Goal: Information Seeking & Learning: Learn about a topic

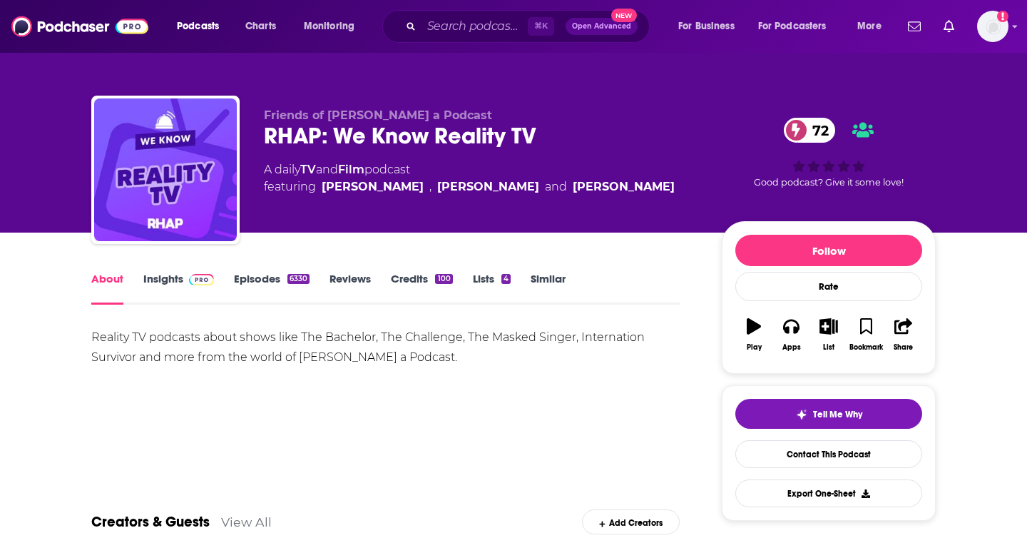
click at [176, 283] on link "Insights" at bounding box center [178, 288] width 71 height 33
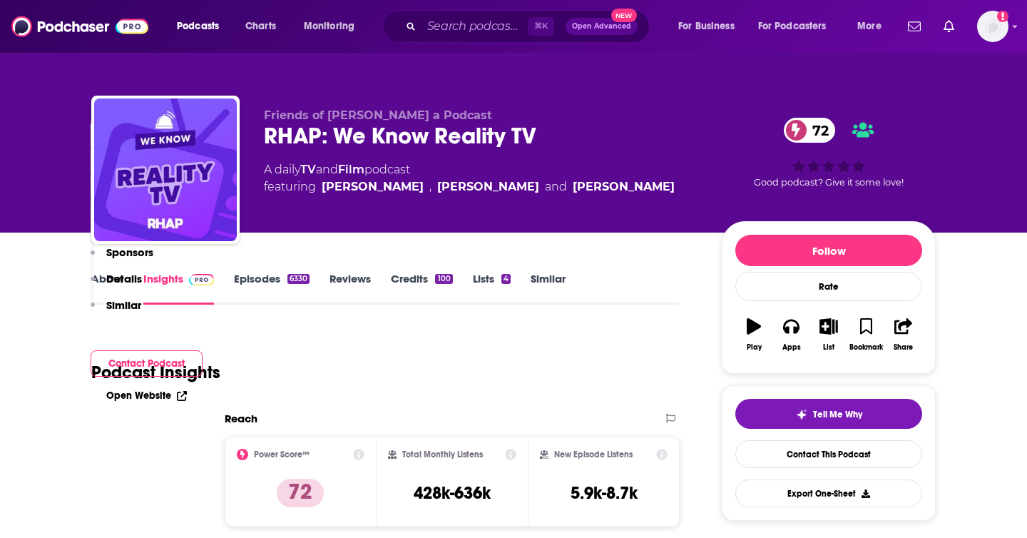
scroll to position [331, 0]
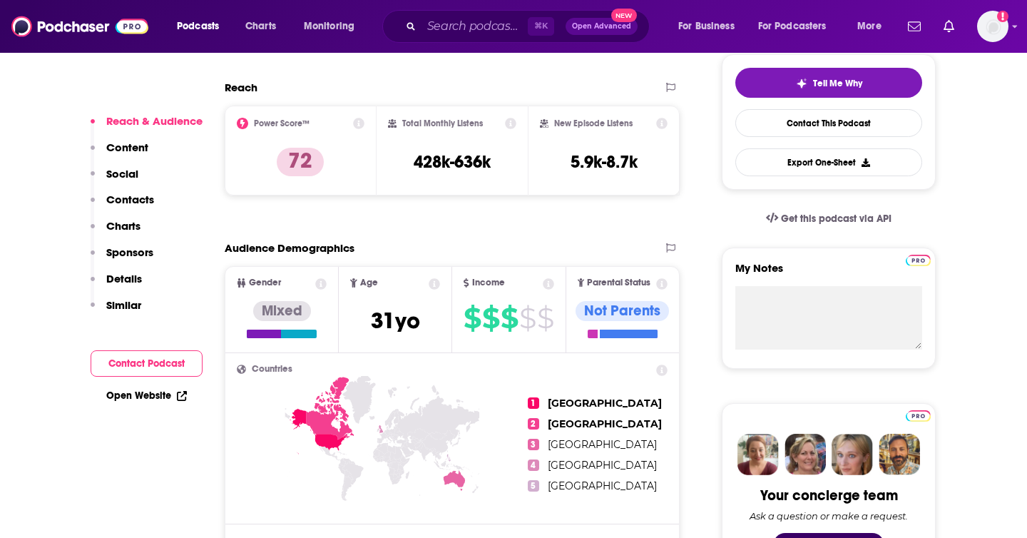
click at [125, 200] on p "Contacts" at bounding box center [130, 200] width 48 height 14
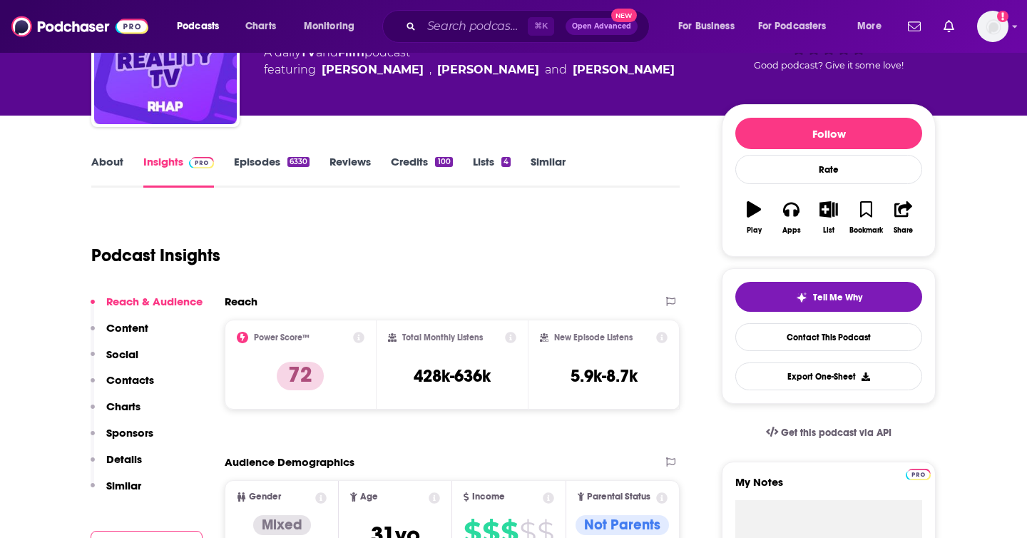
scroll to position [0, 0]
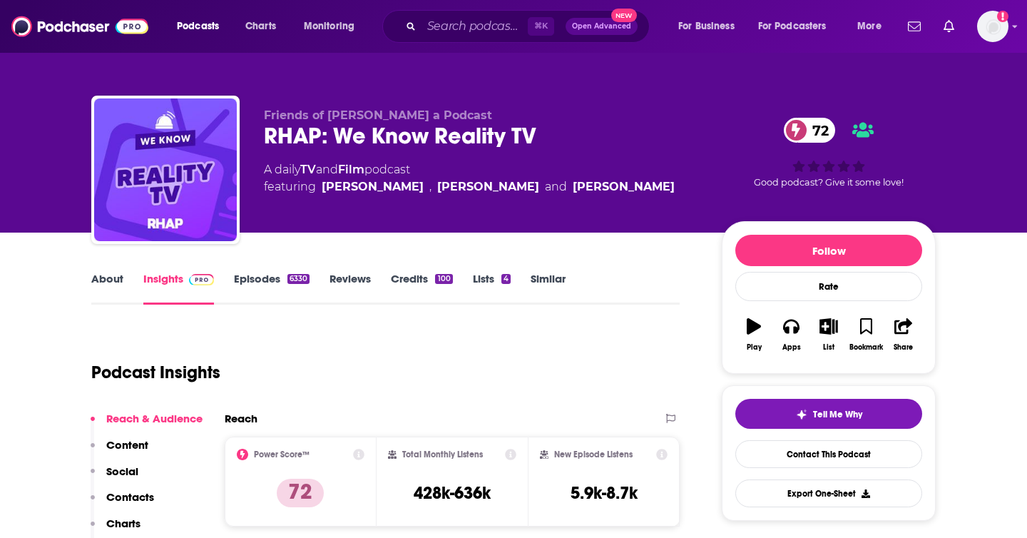
click at [109, 274] on link "About" at bounding box center [107, 288] width 32 height 33
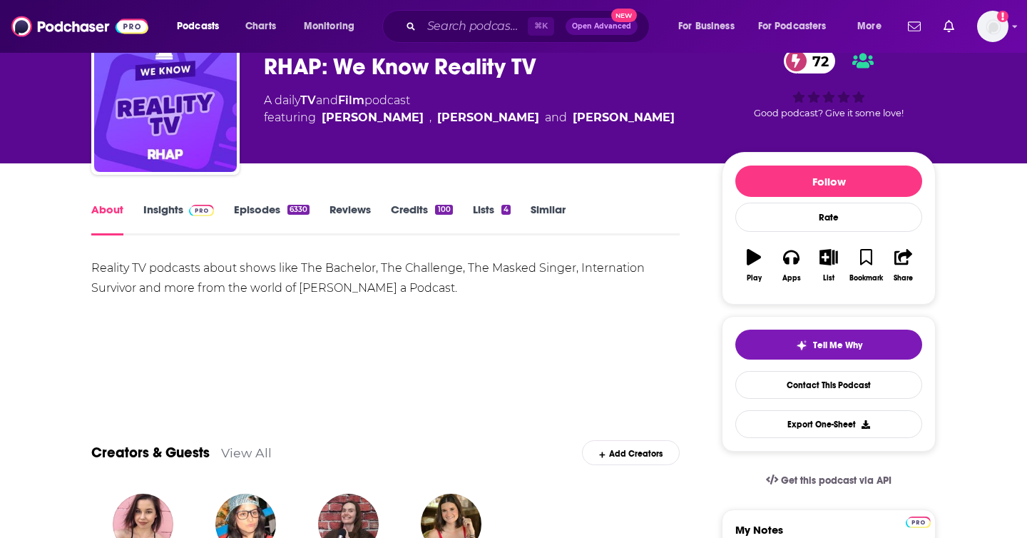
scroll to position [68, 0]
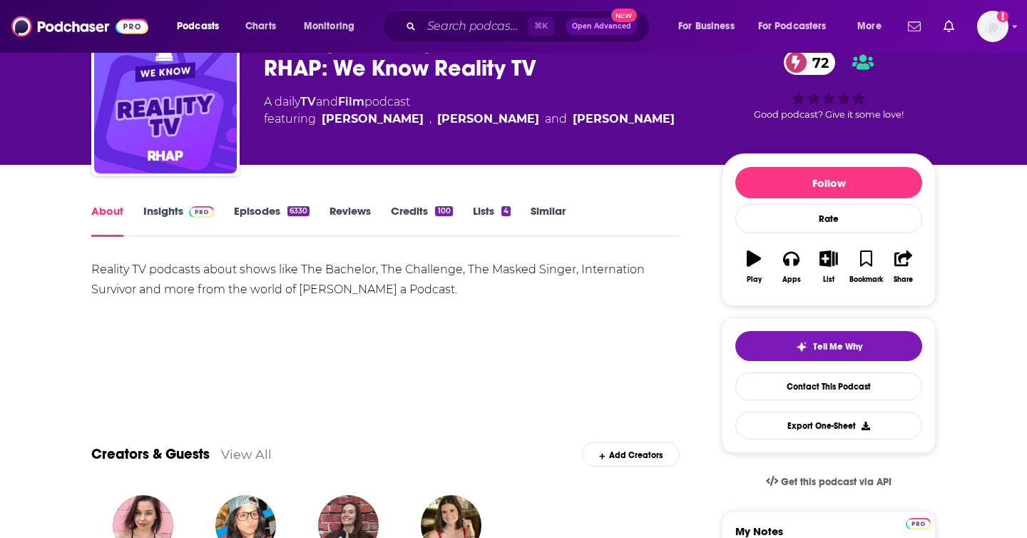
click at [174, 207] on link "Insights" at bounding box center [178, 220] width 71 height 33
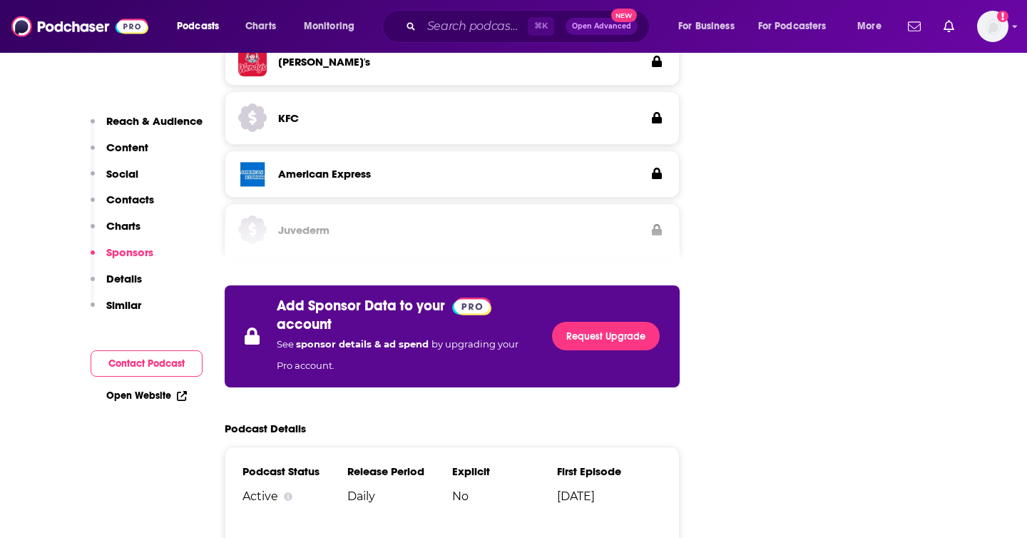
scroll to position [3195, 0]
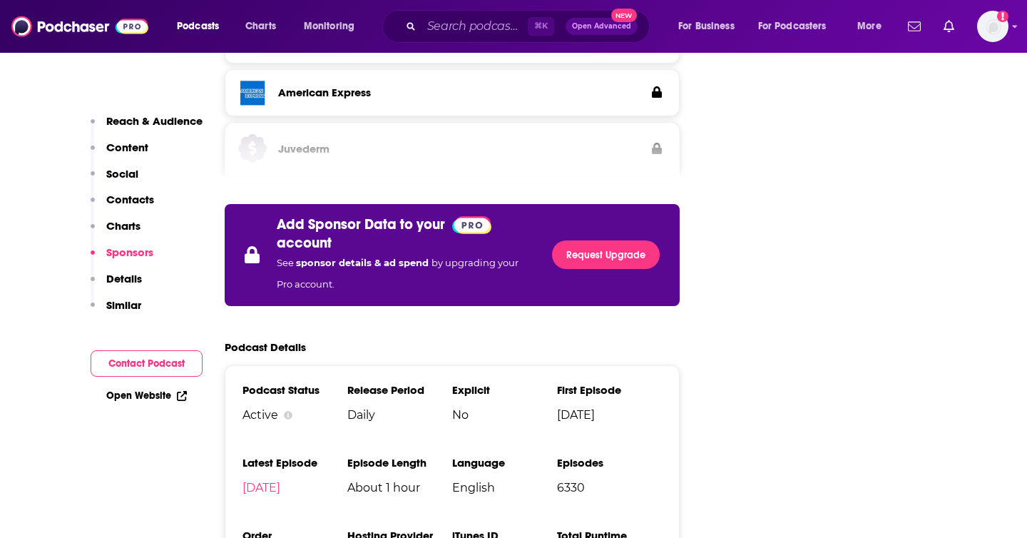
click at [133, 203] on p "Contacts" at bounding box center [130, 200] width 48 height 14
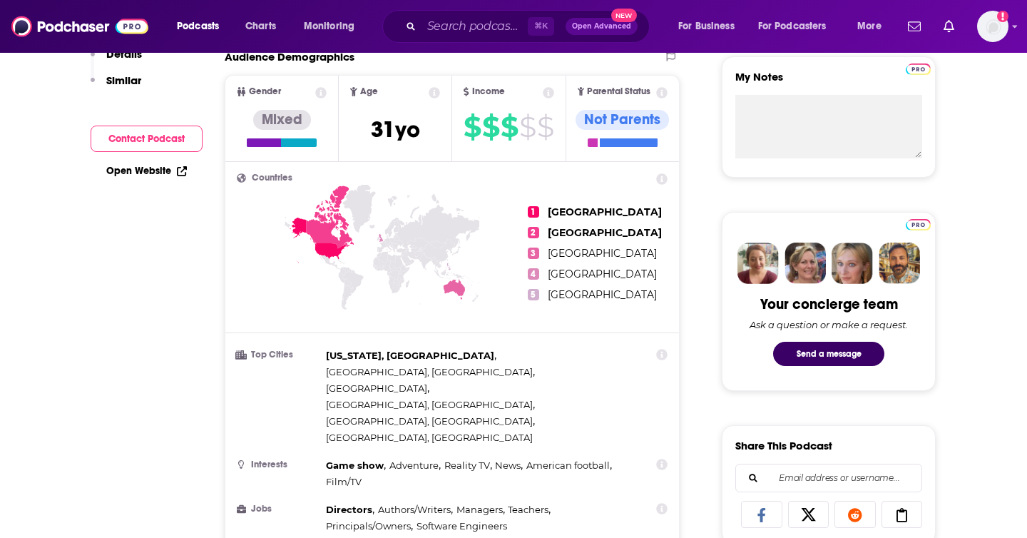
scroll to position [0, 0]
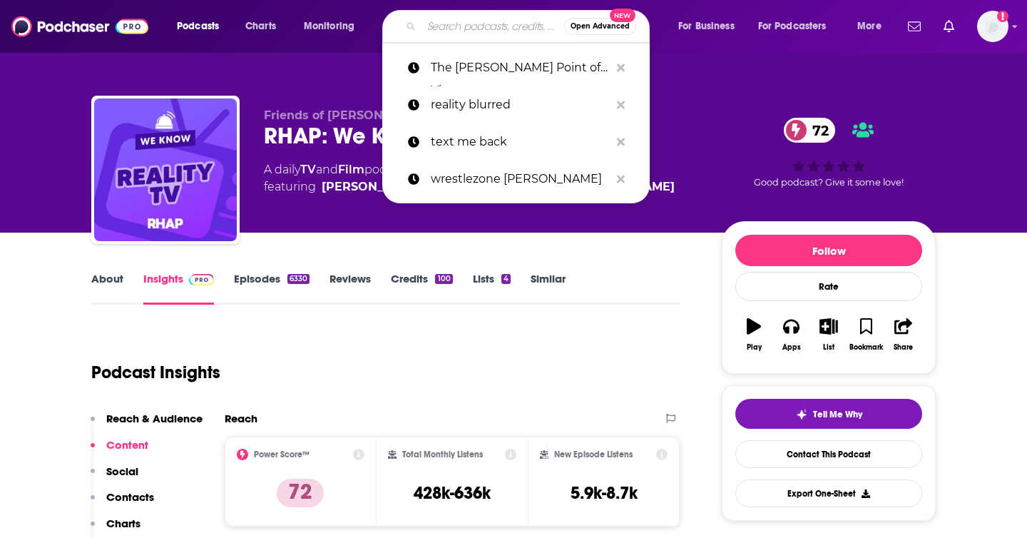
click at [459, 24] on input "Search podcasts, credits, & more..." at bounding box center [492, 26] width 143 height 23
paste input "Reality TV Cringe"
type input "Reality TV Cringe"
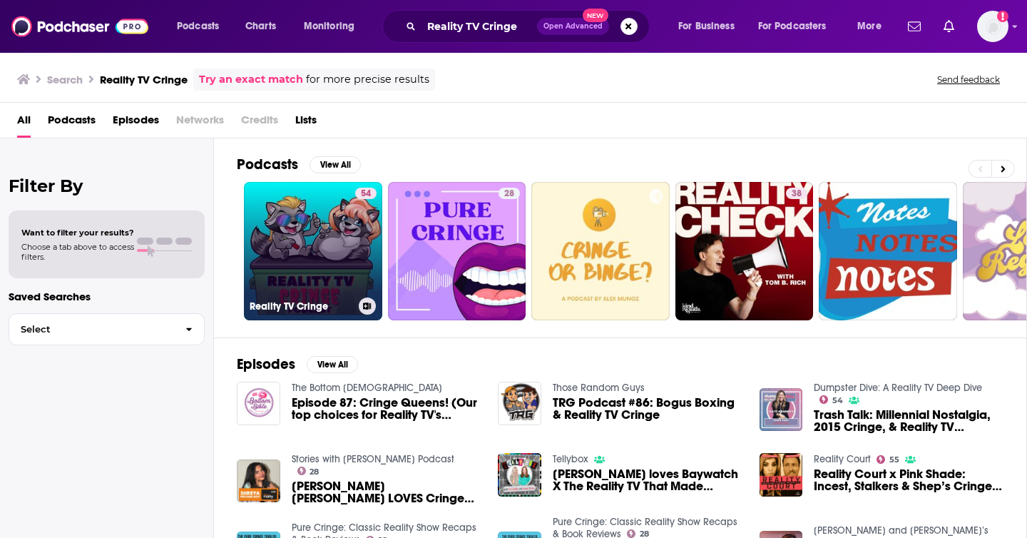
click at [300, 228] on link "54 Reality TV Cringe" at bounding box center [313, 251] width 138 height 138
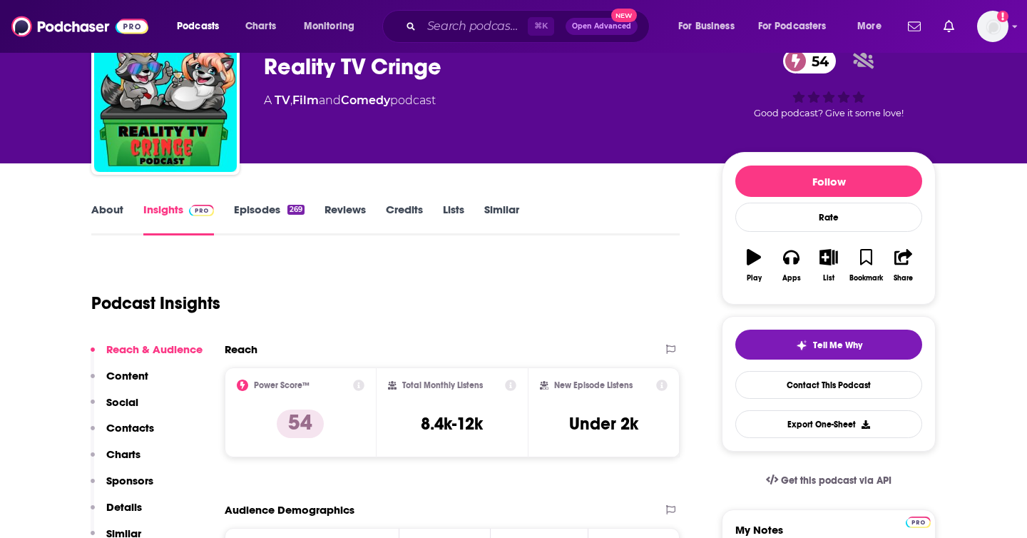
scroll to position [117, 0]
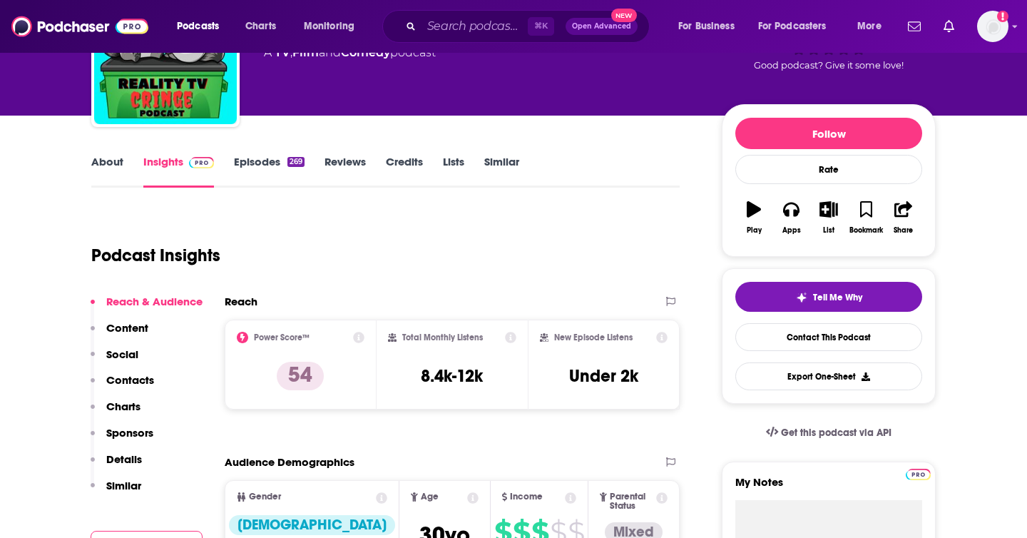
click at [127, 377] on p "Contacts" at bounding box center [130, 380] width 48 height 14
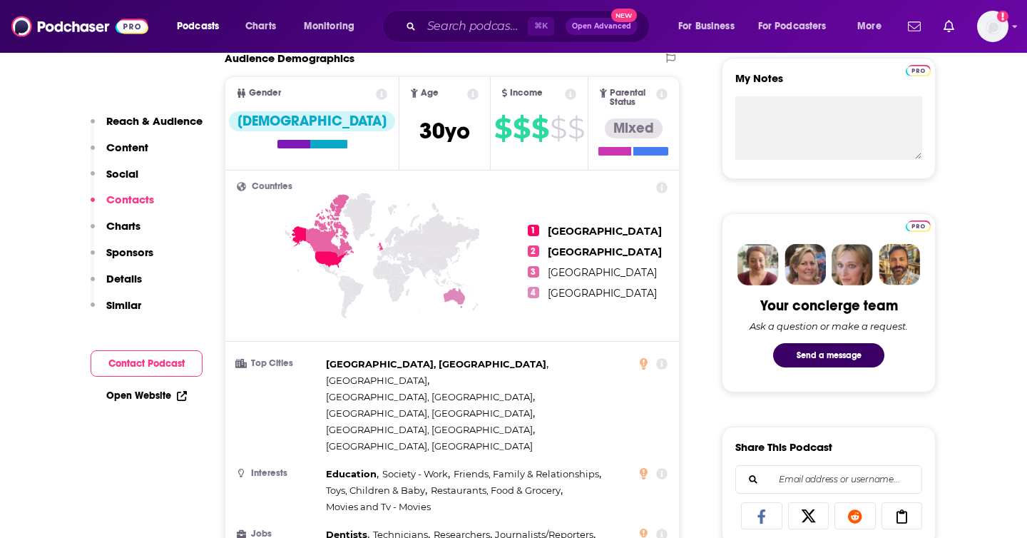
scroll to position [1177, 0]
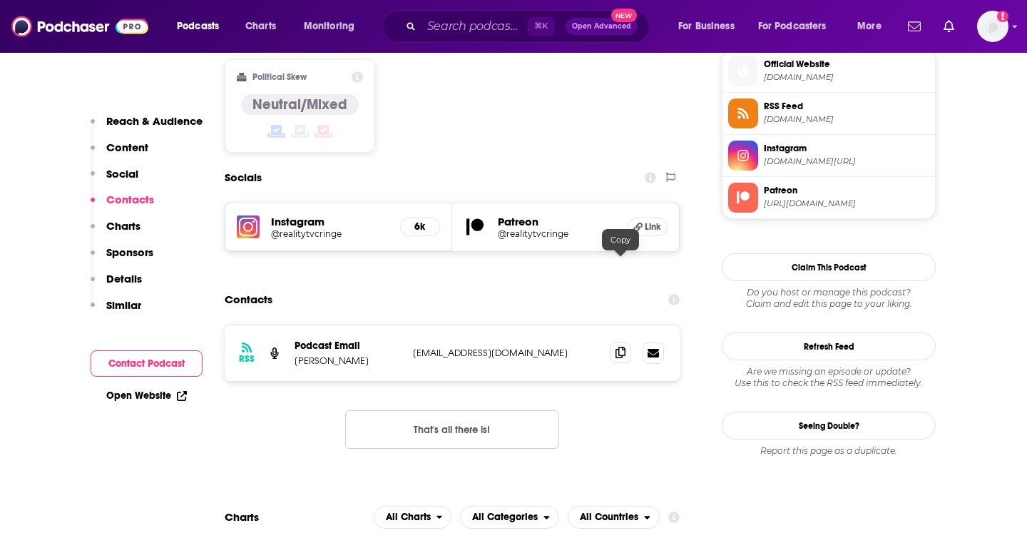
click at [617, 347] on icon at bounding box center [620, 352] width 10 height 11
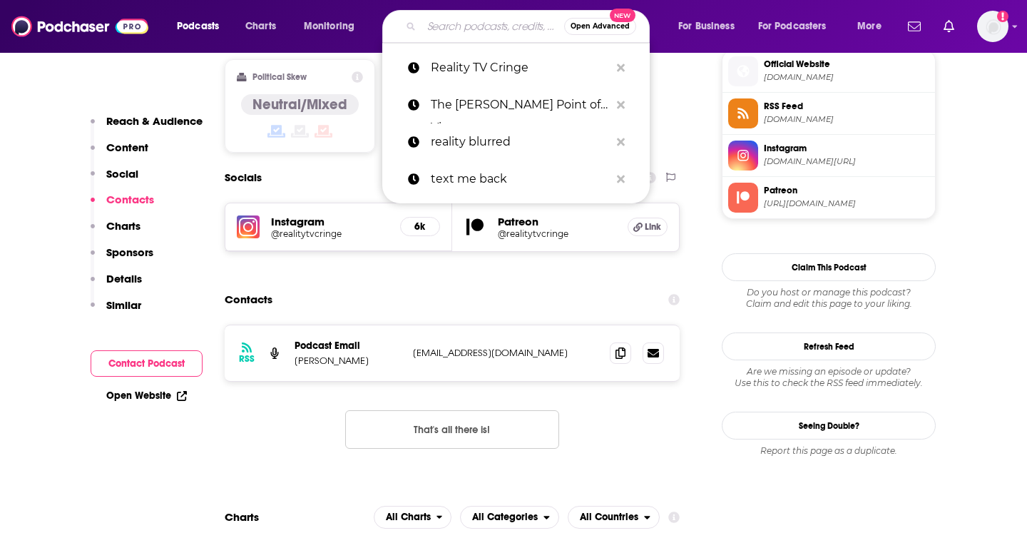
click at [442, 34] on input "Search podcasts, credits, & more..." at bounding box center [492, 26] width 143 height 23
paste input "Viall Files"
type input "Viall Files"
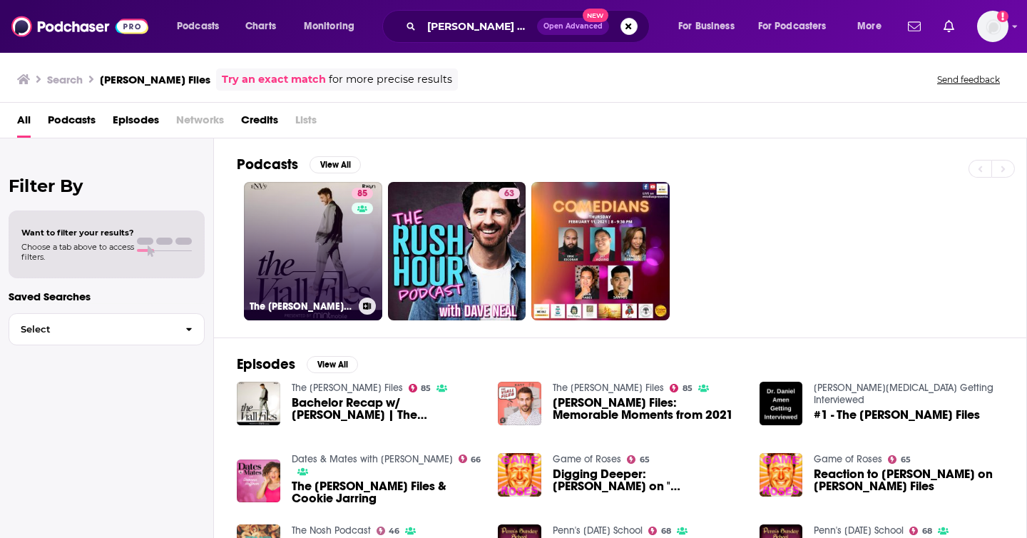
click at [335, 224] on link "85 The Viall Files" at bounding box center [313, 251] width 138 height 138
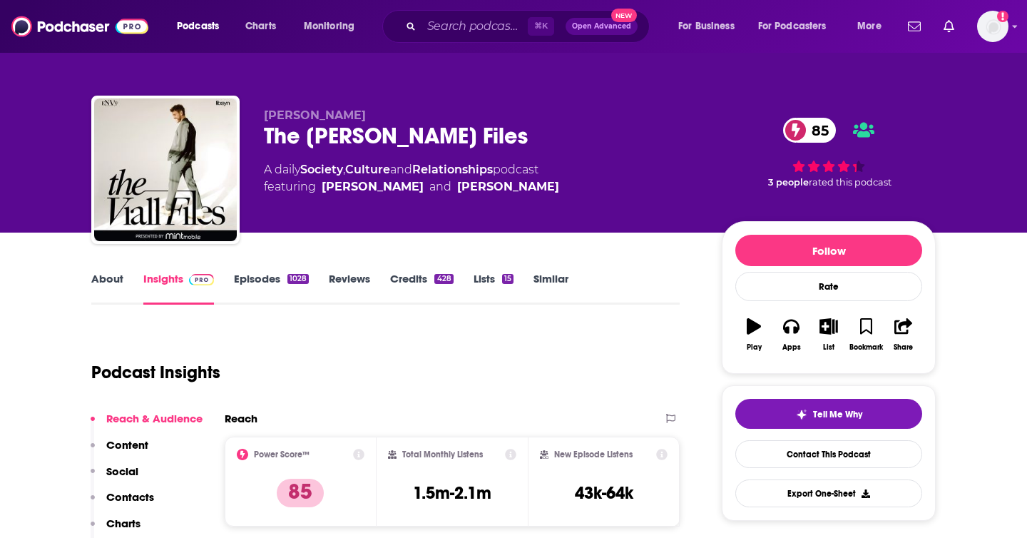
scroll to position [146, 0]
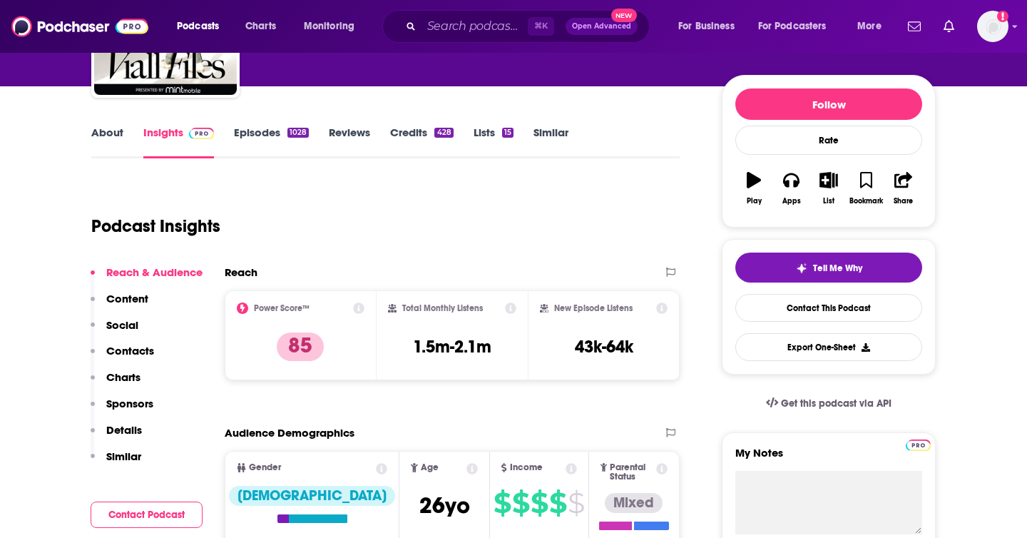
click at [140, 347] on p "Contacts" at bounding box center [130, 351] width 48 height 14
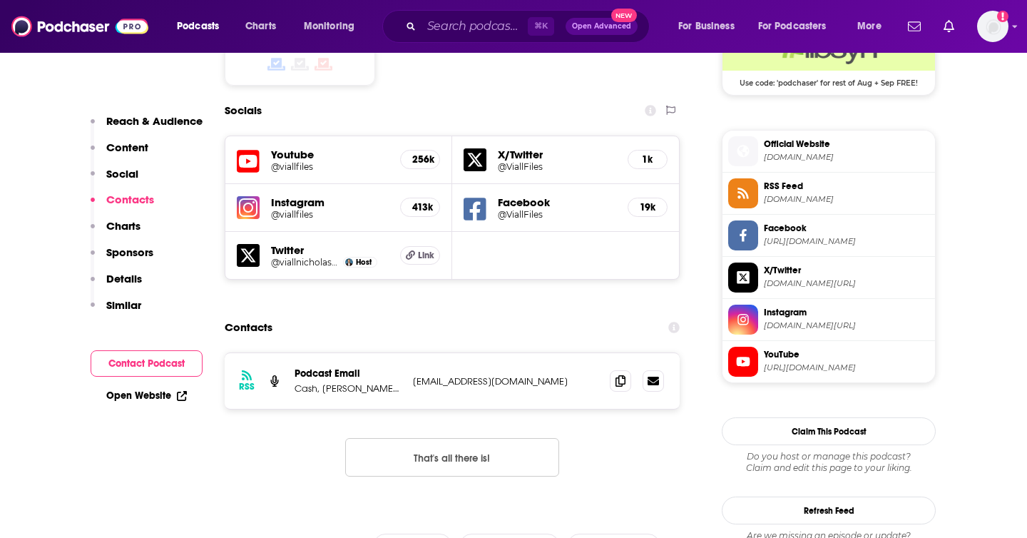
scroll to position [1256, 0]
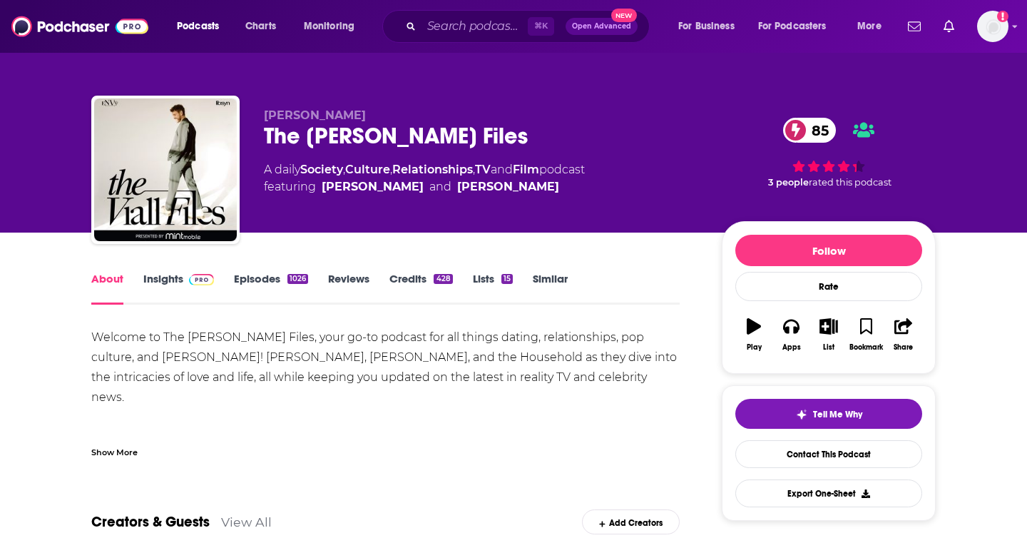
click at [172, 279] on link "Insights" at bounding box center [178, 288] width 71 height 33
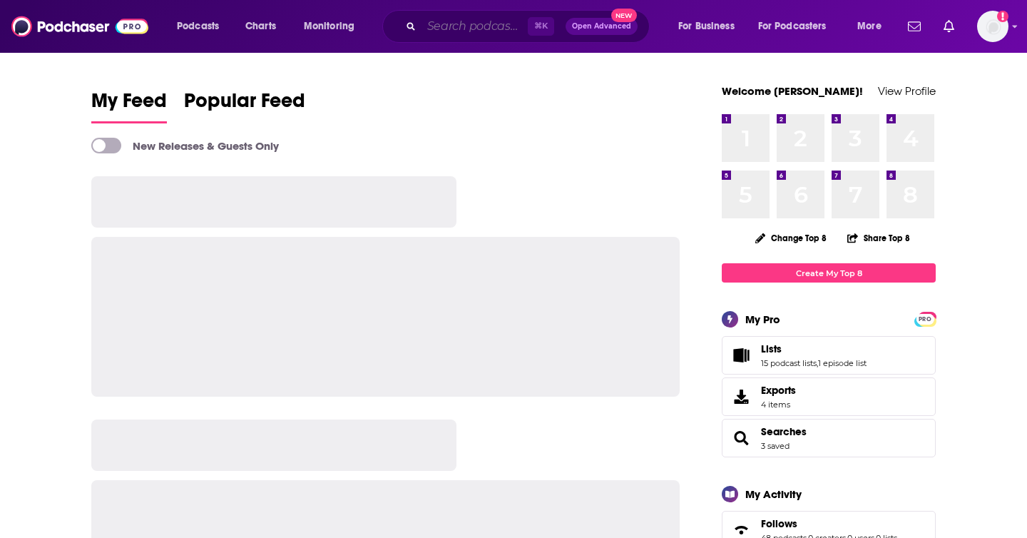
click at [473, 33] on input "Search podcasts, credits, & more..." at bounding box center [474, 26] width 106 height 23
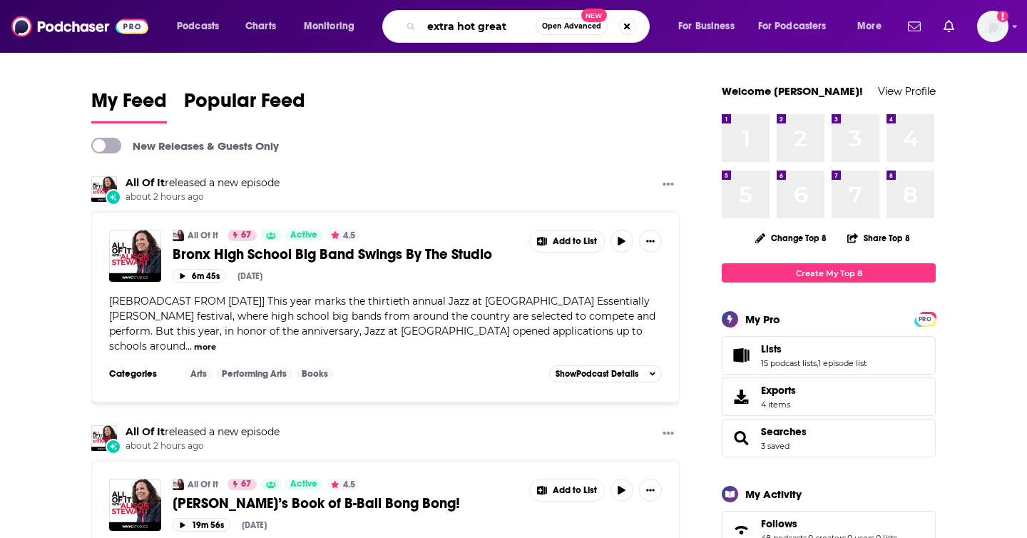
type input "extra hot great"
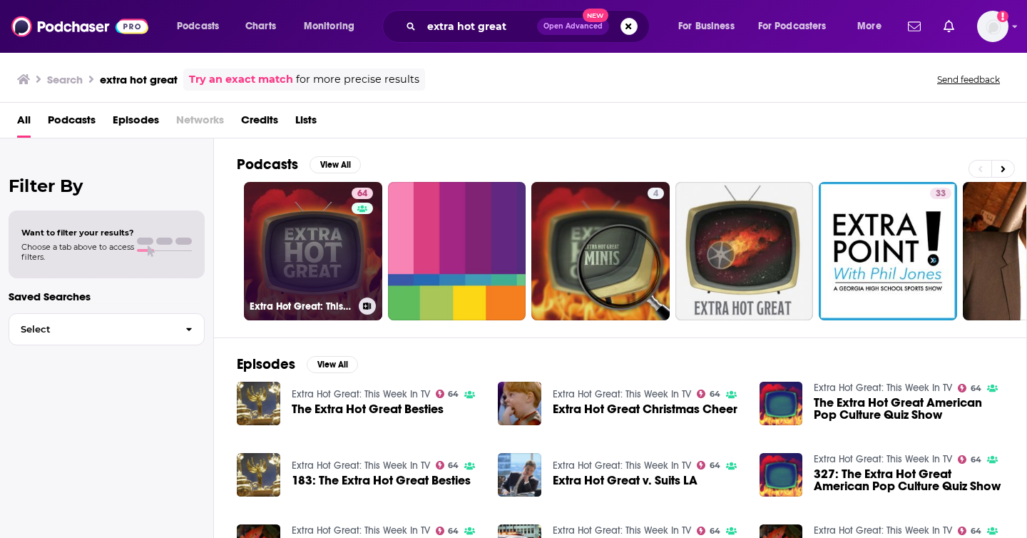
click at [322, 231] on link "64 Extra Hot Great: This Week In TV" at bounding box center [313, 251] width 138 height 138
